Goal: Transaction & Acquisition: Register for event/course

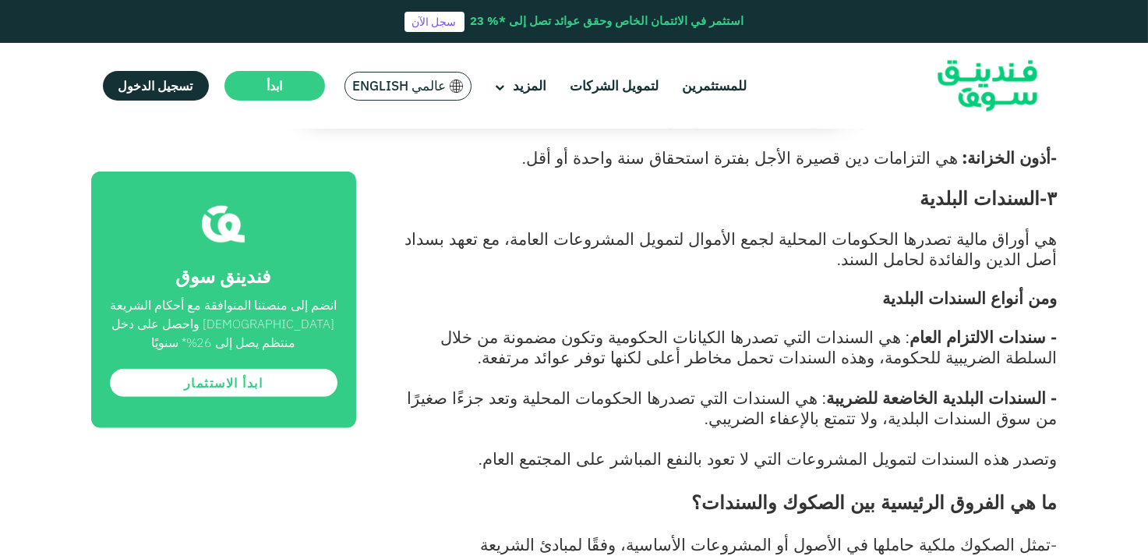
scroll to position [3039, 0]
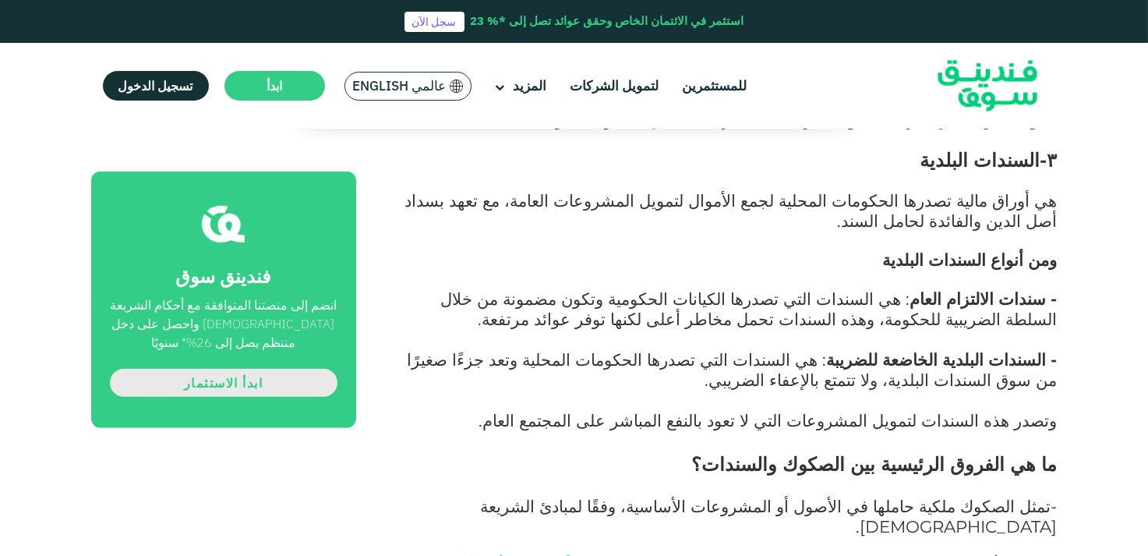
click at [244, 383] on link "ابدأ الاستثمار" at bounding box center [224, 383] width 228 height 28
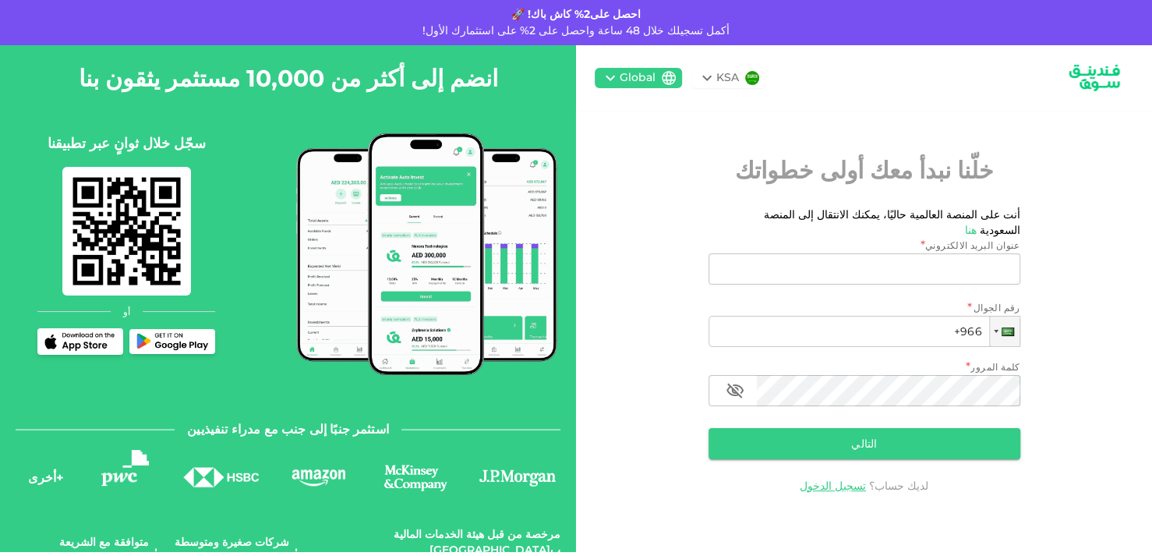
click at [1102, 71] on img at bounding box center [1094, 78] width 78 height 41
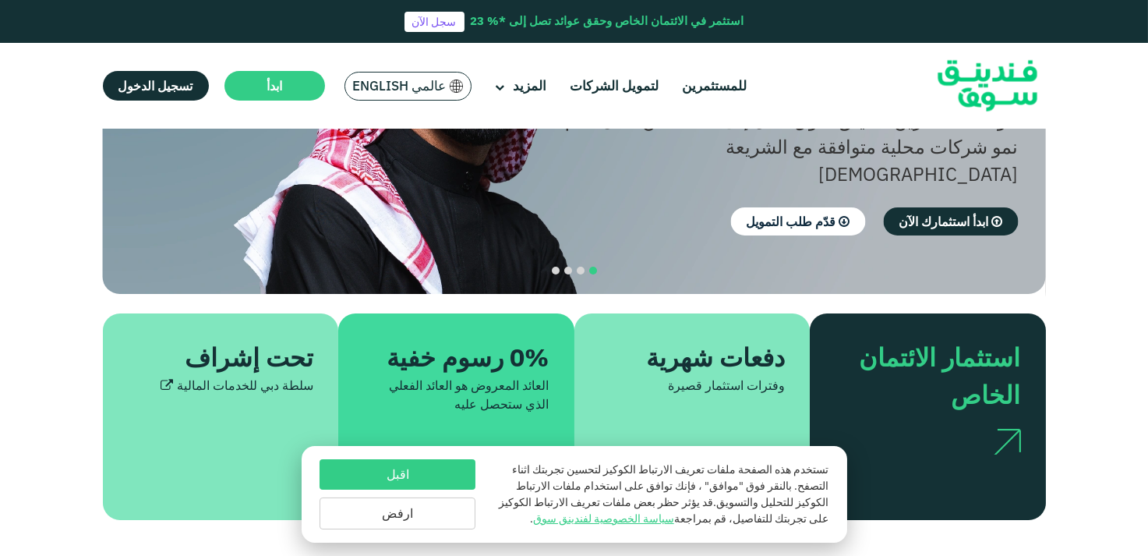
scroll to position [312, 0]
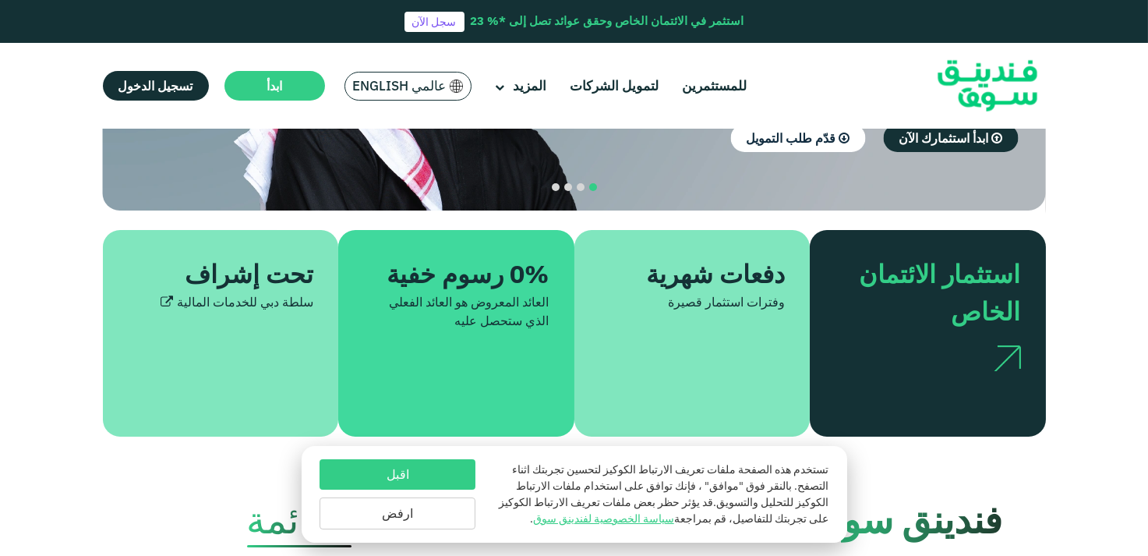
click at [424, 469] on button "اقبل" at bounding box center [398, 474] width 156 height 30
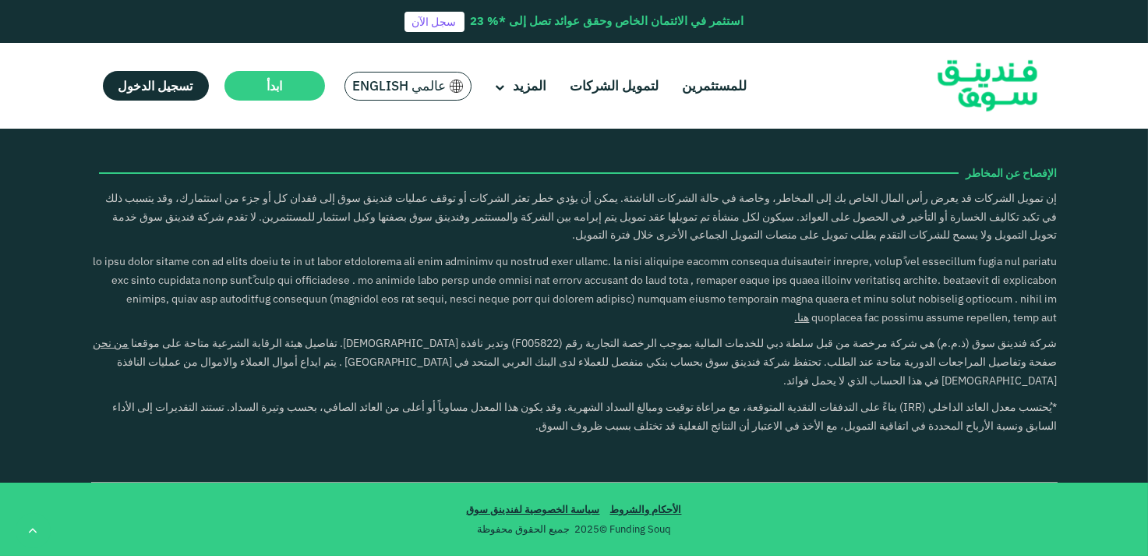
scroll to position [2338, 0]
type tc-range-slider "4"
click at [733, 87] on link "للمستثمرين" at bounding box center [714, 86] width 72 height 26
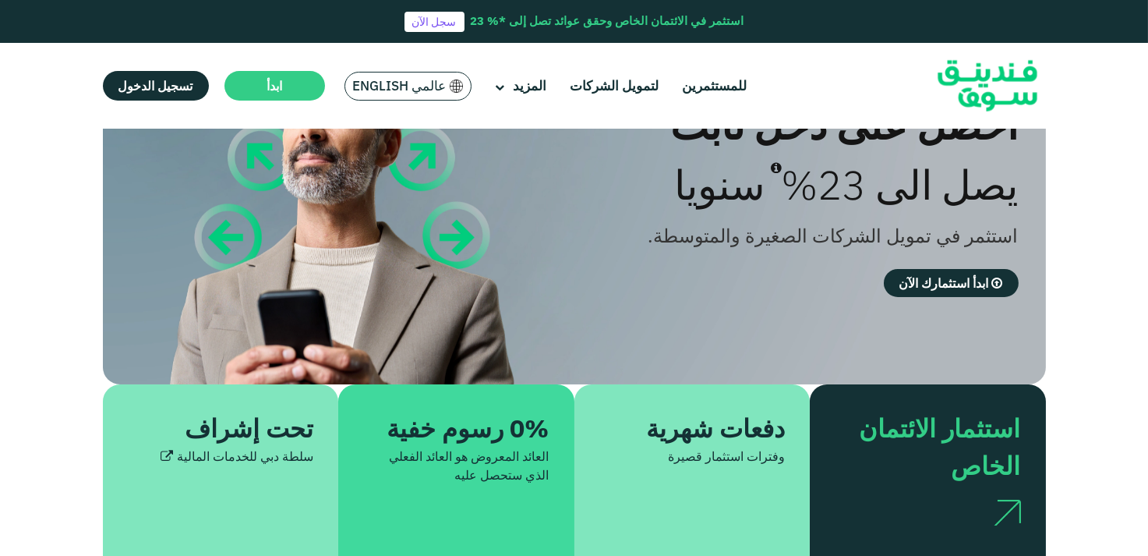
scroll to position [78, 0]
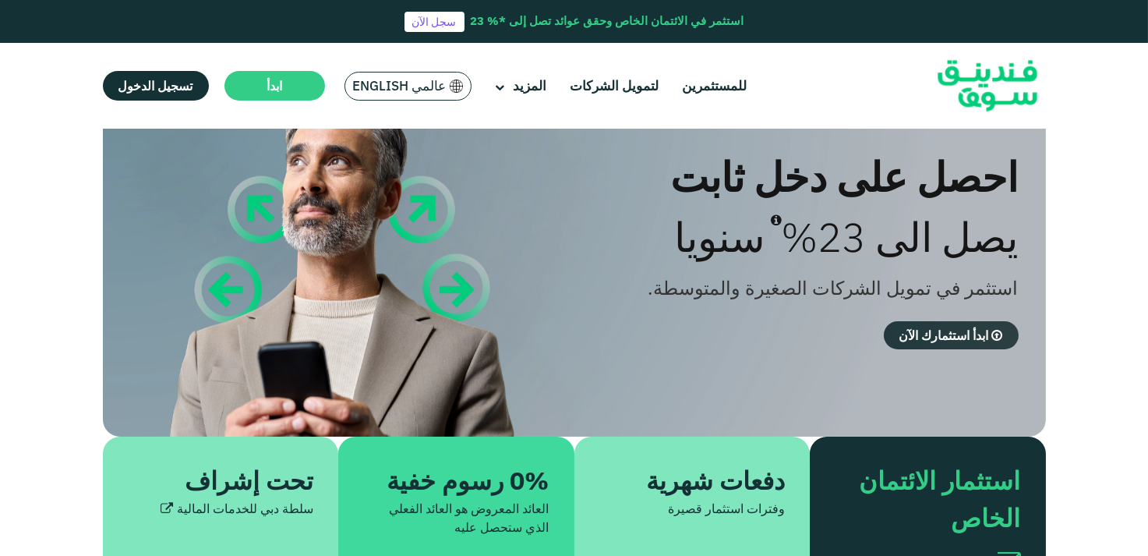
click at [937, 337] on span "ابدأ استثمارك الآن" at bounding box center [944, 335] width 90 height 16
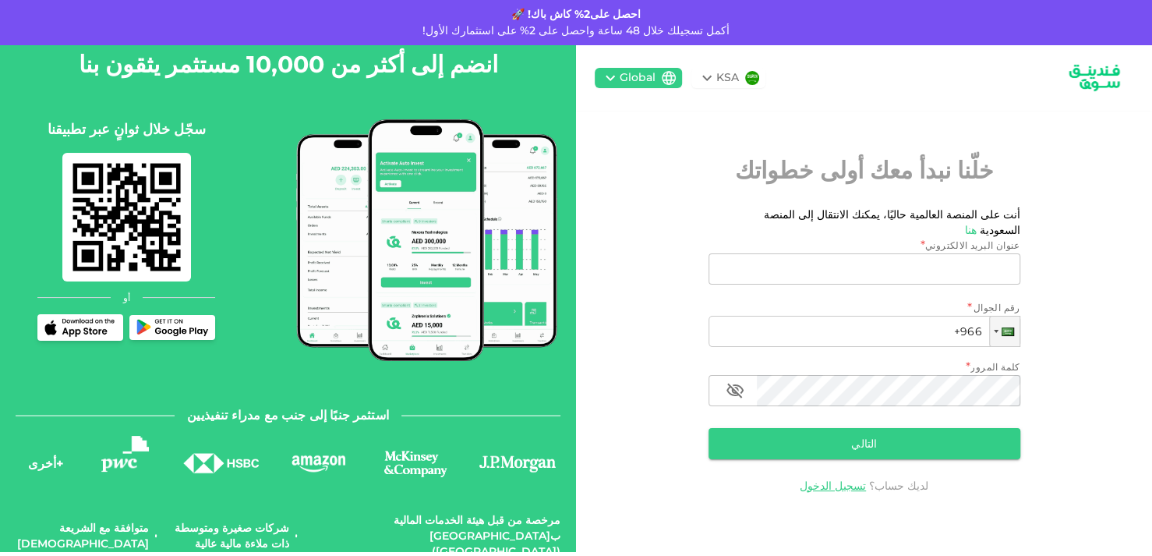
scroll to position [21, 0]
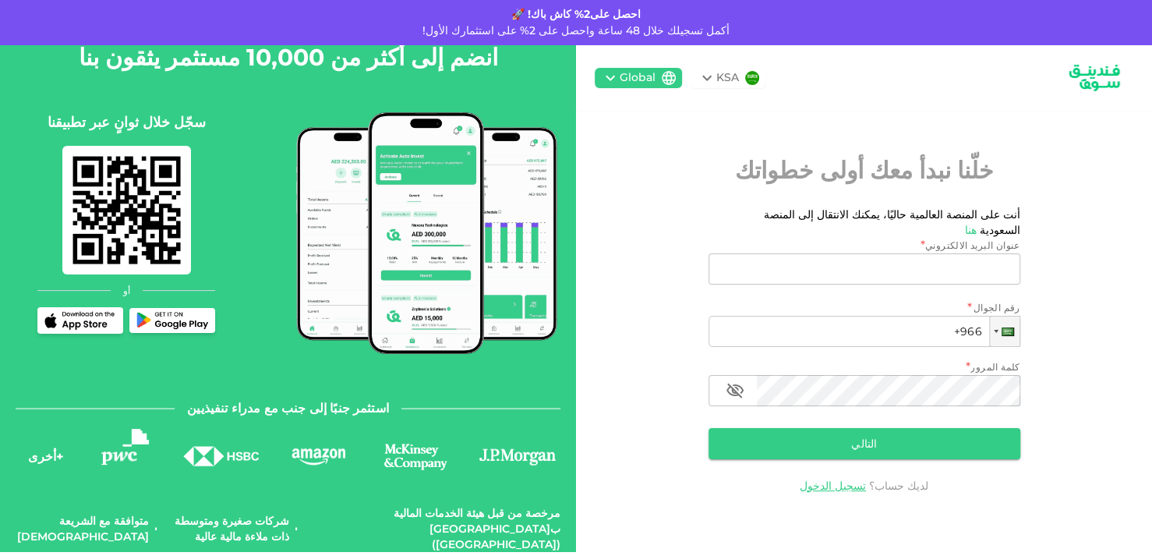
click at [621, 76] on div "Global" at bounding box center [638, 77] width 36 height 16
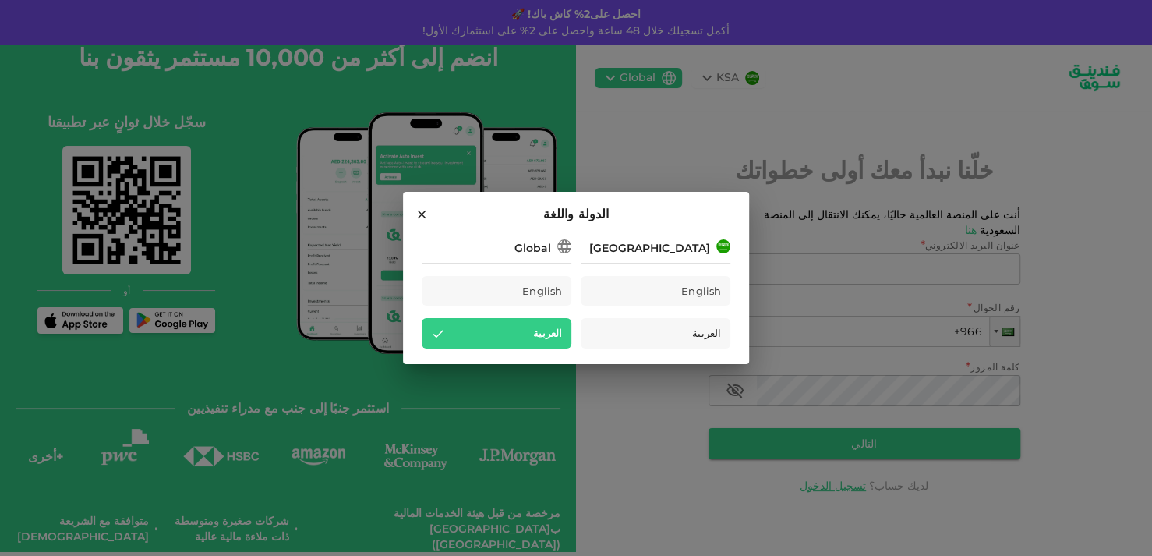
click at [708, 256] on div "[GEOGRAPHIC_DATA]" at bounding box center [649, 248] width 121 height 16
click at [713, 249] on div "[GEOGRAPHIC_DATA]" at bounding box center [656, 246] width 150 height 19
click at [719, 248] on img at bounding box center [723, 246] width 14 height 14
click at [553, 330] on span "العربية" at bounding box center [547, 333] width 29 height 18
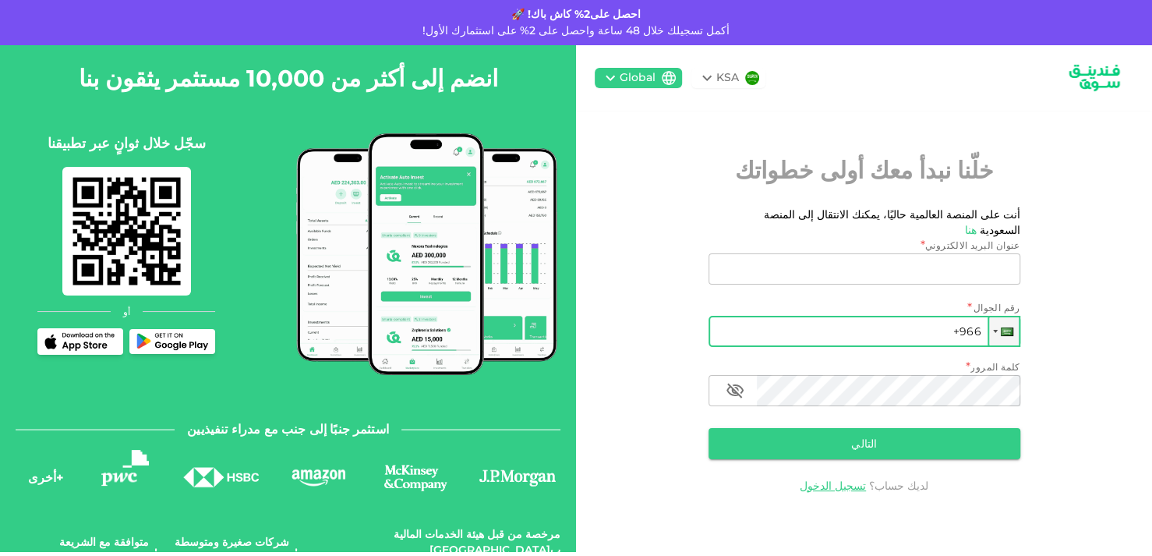
click at [956, 337] on input "+966" at bounding box center [864, 331] width 312 height 31
click at [716, 78] on div "KSA" at bounding box center [727, 77] width 23 height 16
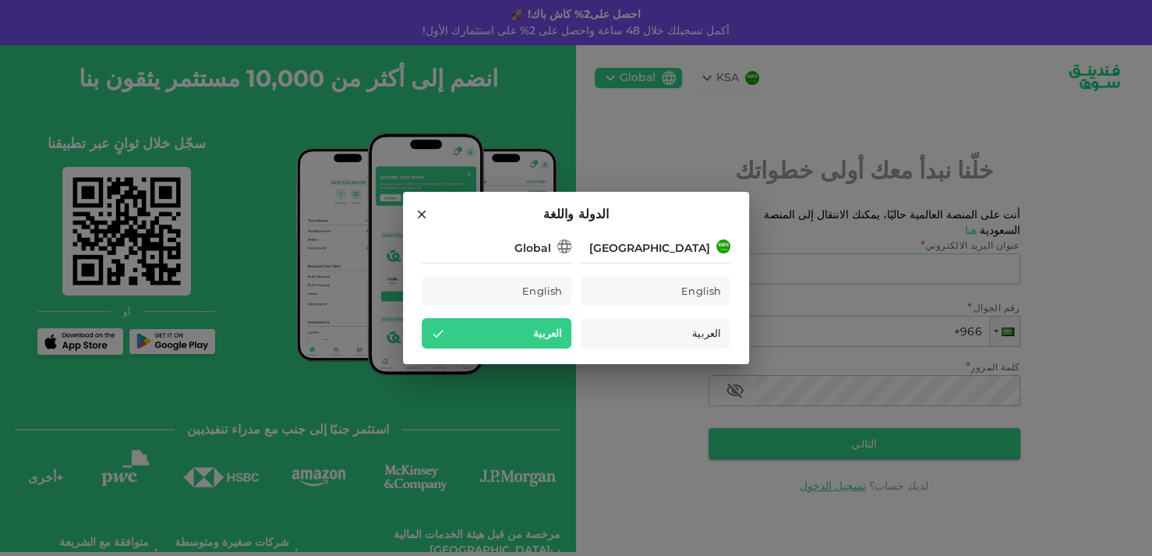
click at [716, 78] on div "الدولة واللغة Saudi Arabia English العربية Global English العربية" at bounding box center [576, 278] width 1152 height 556
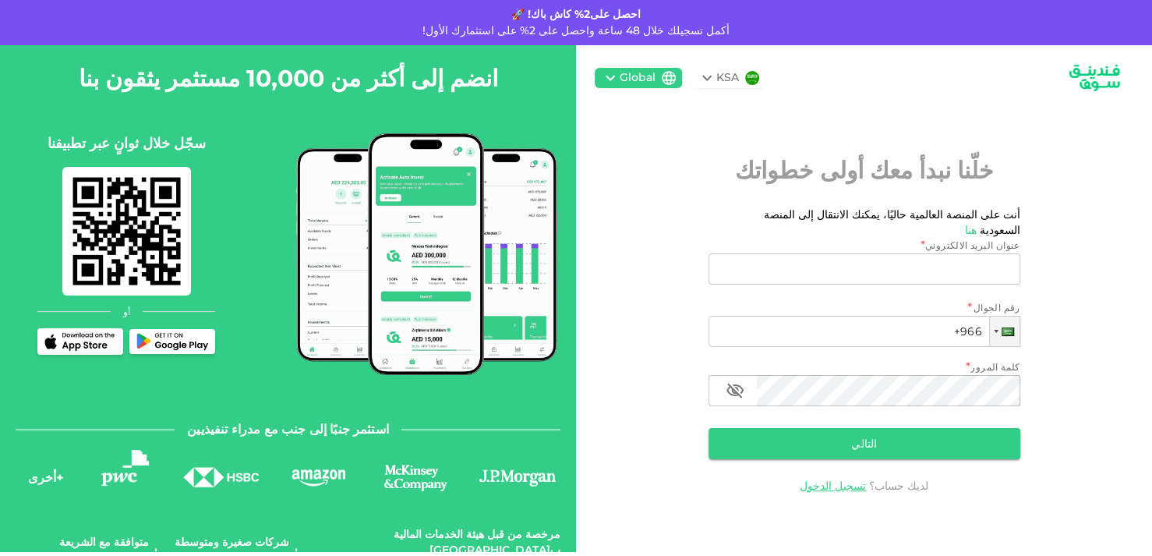
click at [648, 78] on div "Global" at bounding box center [638, 77] width 36 height 16
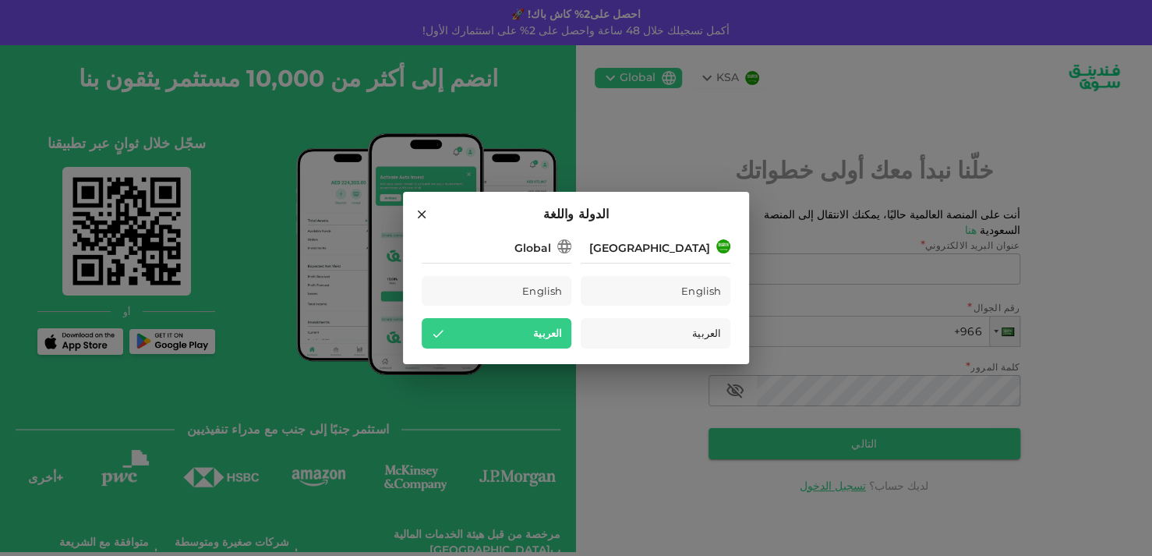
click at [666, 119] on div "الدولة واللغة Saudi Arabia English العربية Global English العربية" at bounding box center [576, 278] width 1152 height 556
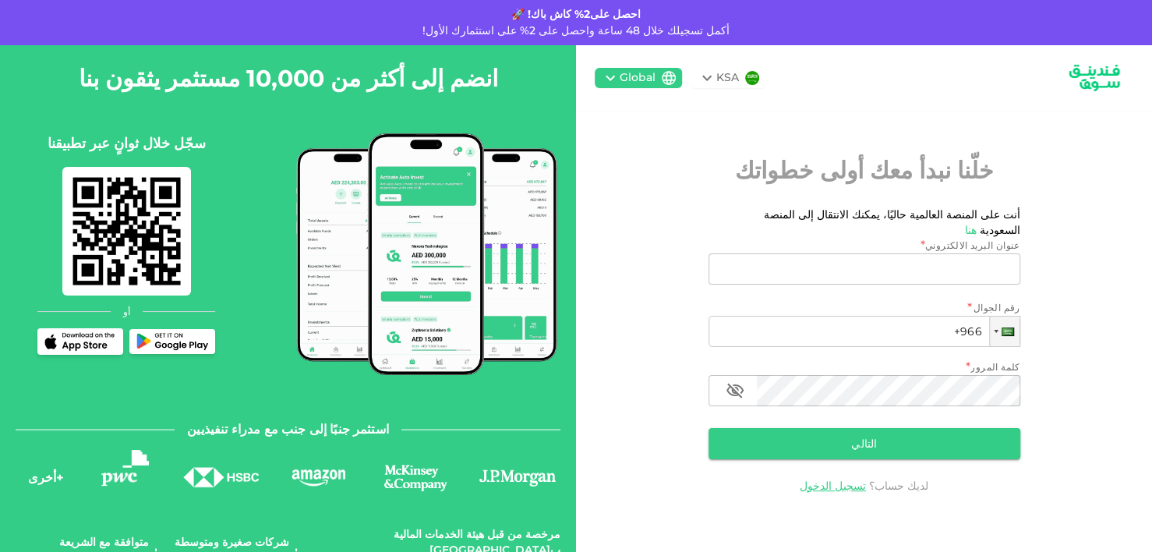
click at [611, 77] on icon at bounding box center [610, 77] width 9 height 5
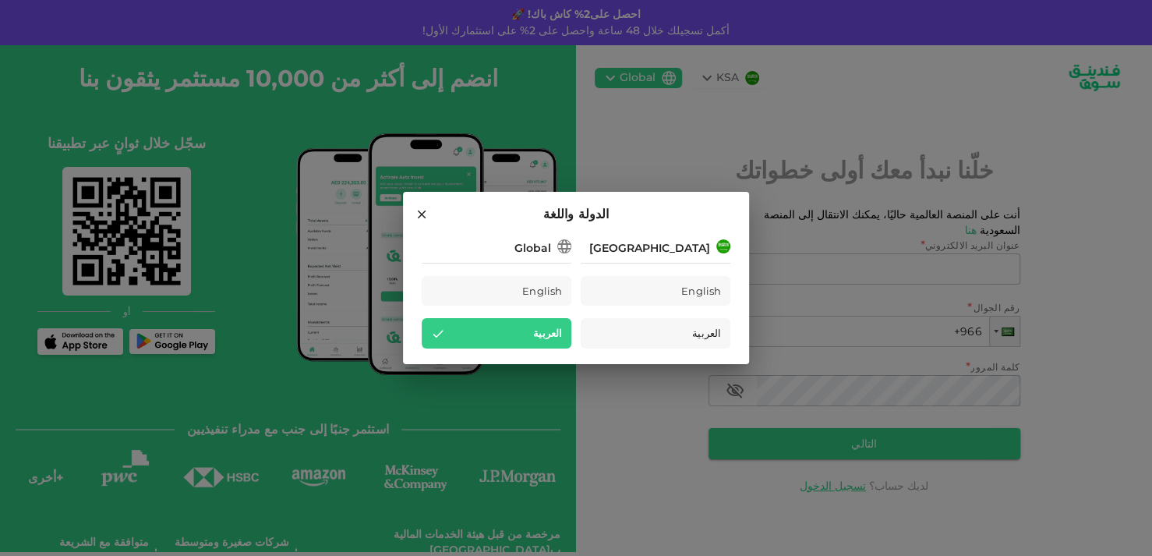
click at [260, 160] on div "الدولة واللغة Saudi Arabia English العربية Global English العربية" at bounding box center [576, 278] width 1152 height 556
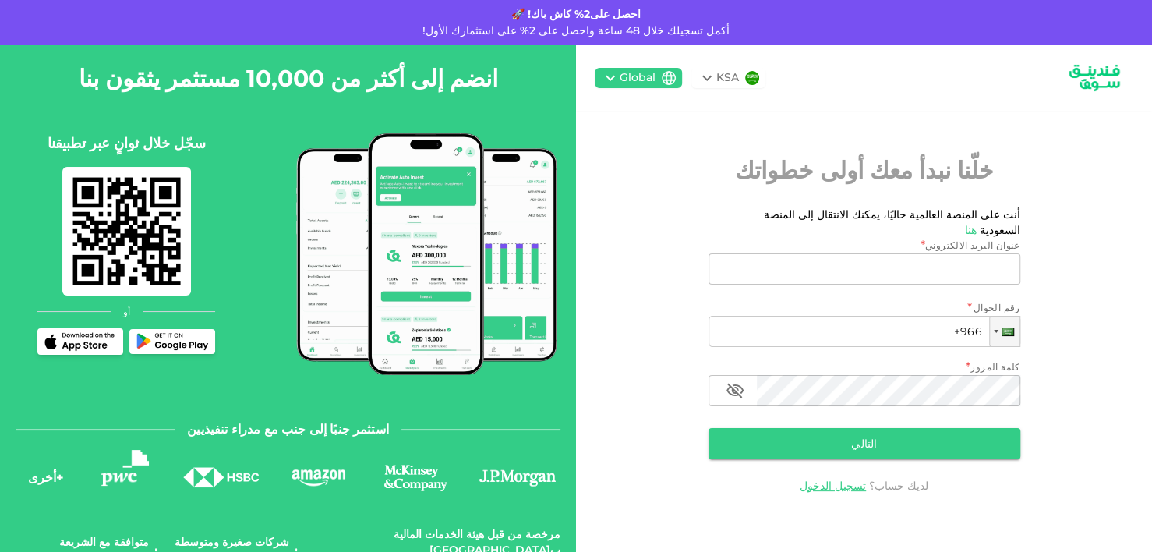
drag, startPoint x: 1137, startPoint y: 0, endPoint x: 740, endPoint y: 120, distance: 414.4
click at [740, 120] on div "KSA Global خلّنا نبدأ معك أولى خطواتك أنت على المنصة العالمية حاليًا، يمكنك الا…" at bounding box center [864, 298] width 576 height 506
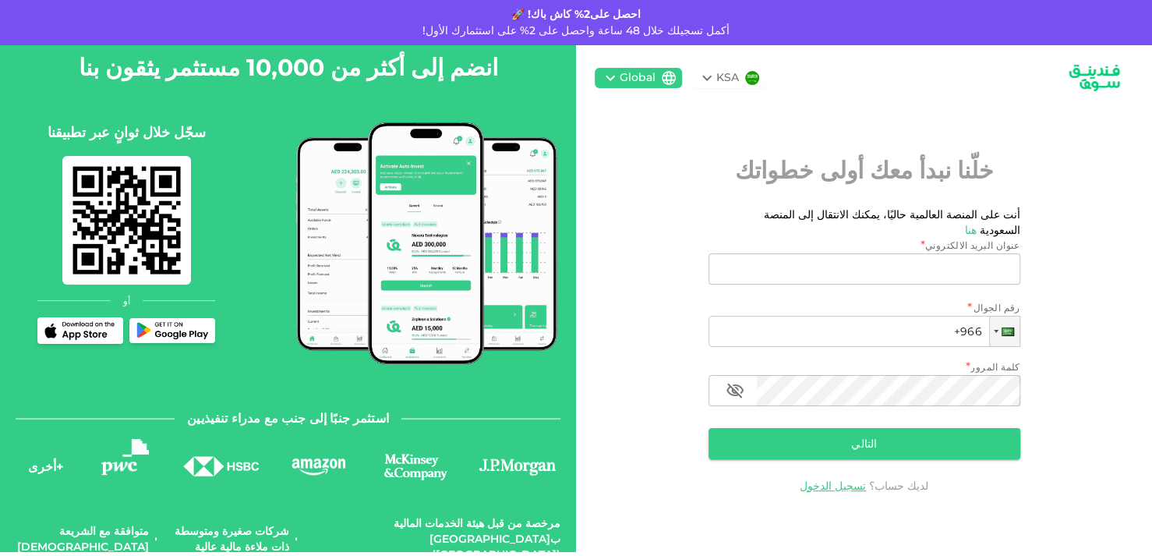
scroll to position [21, 0]
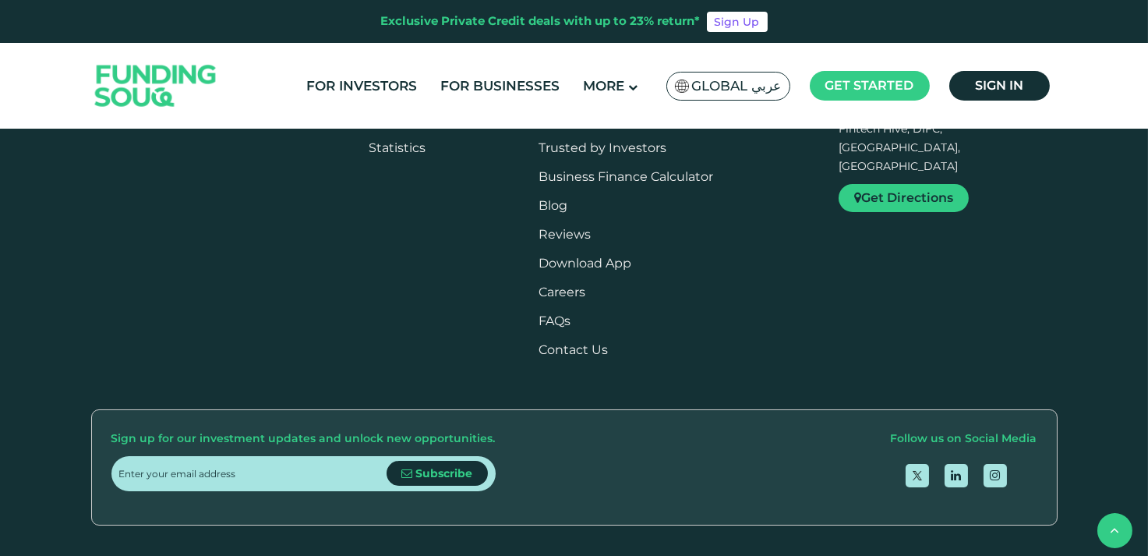
scroll to position [2494, 0]
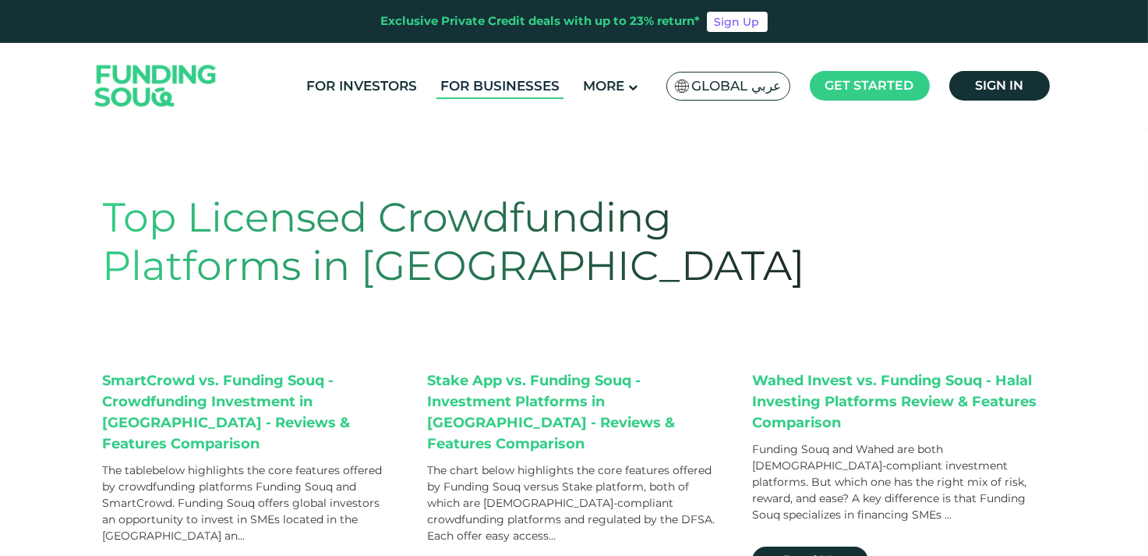
click at [483, 83] on link "For Businesses" at bounding box center [499, 86] width 127 height 26
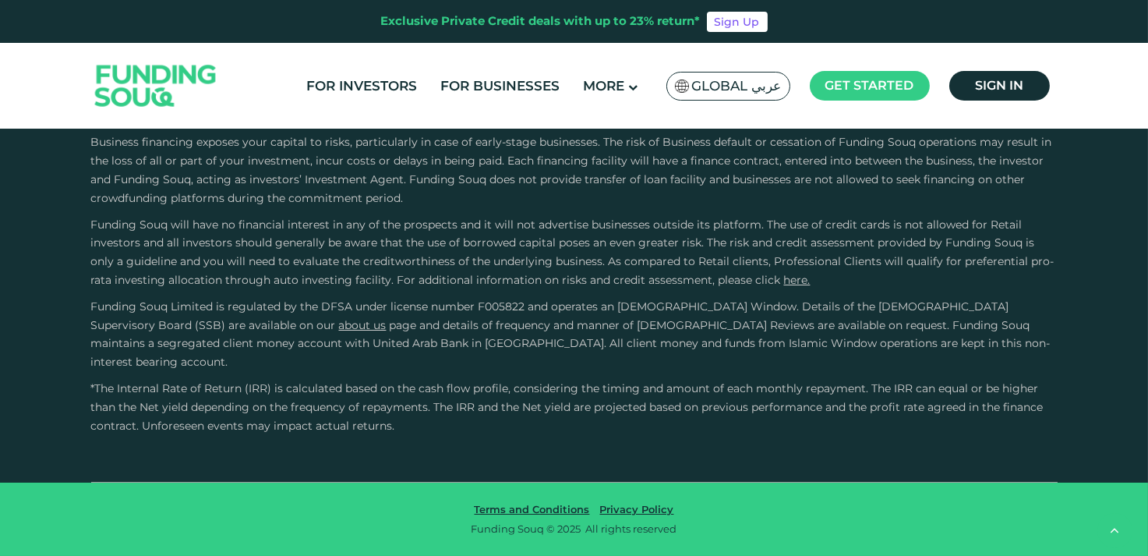
scroll to position [2806, 0]
